Goal: Find specific page/section: Find specific page/section

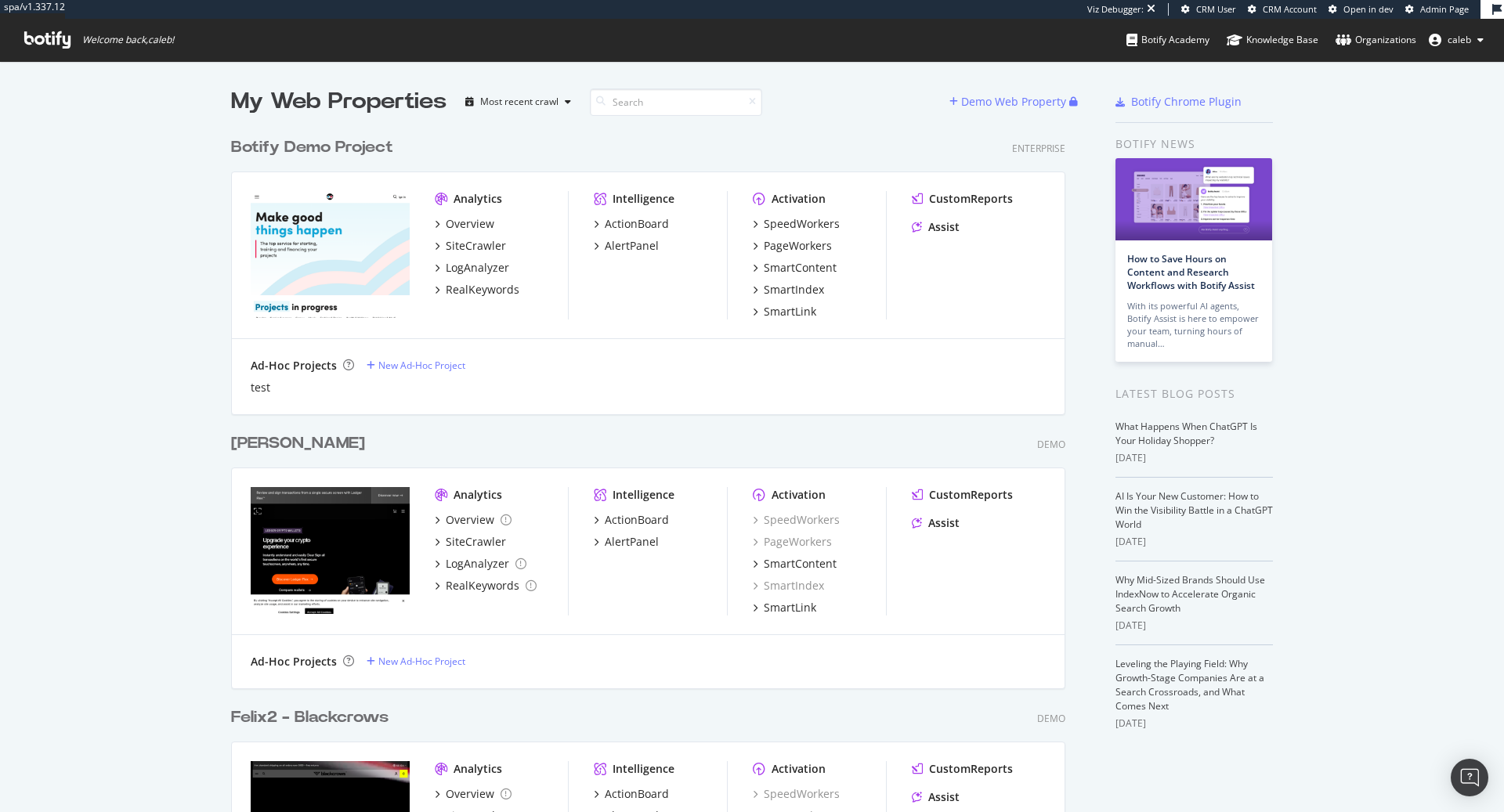
scroll to position [812, 1504]
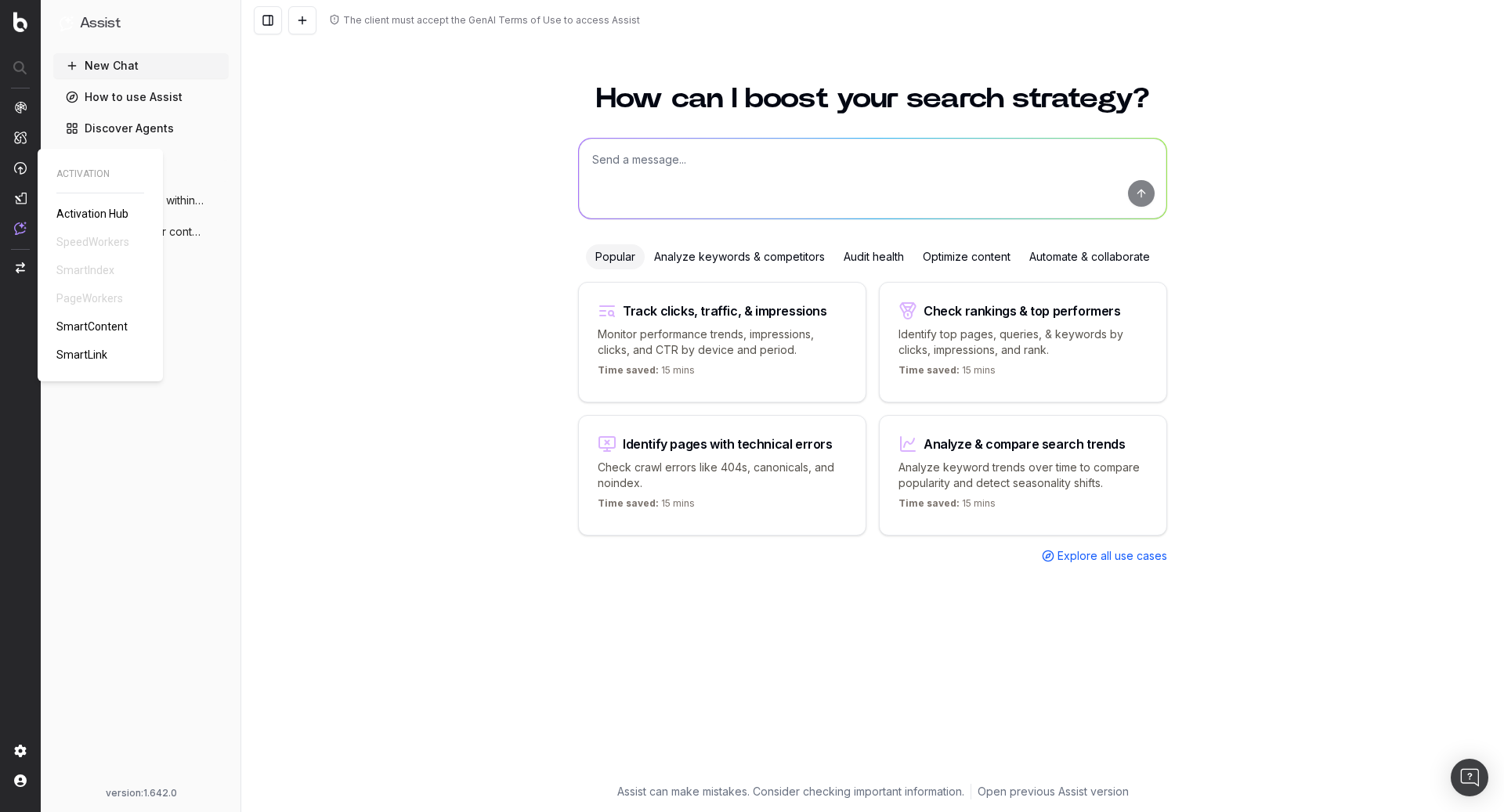
click at [84, 302] on div "ACTIVATION Activation Hub SpeedWorkers SmartIndex PageWorkers SmartContent Smar…" at bounding box center [101, 264] width 88 height 195
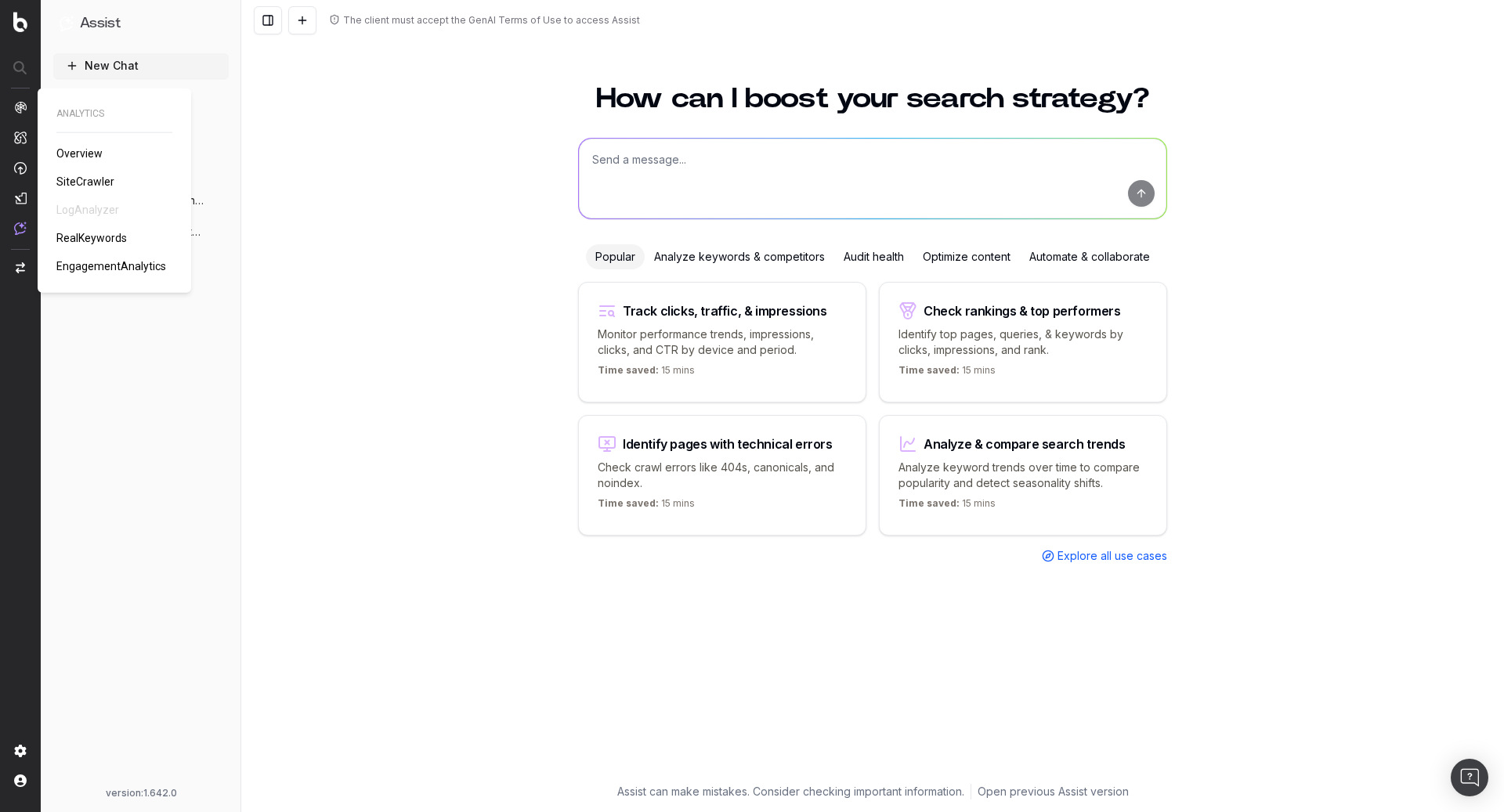
click at [69, 181] on span "SiteCrawler" at bounding box center [85, 182] width 58 height 13
